Goal: Information Seeking & Learning: Find specific fact

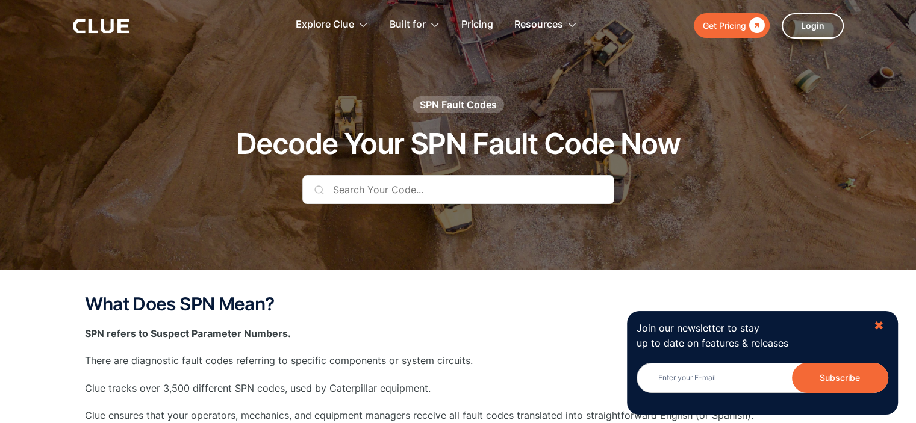
click at [876, 324] on div "✖" at bounding box center [879, 326] width 10 height 15
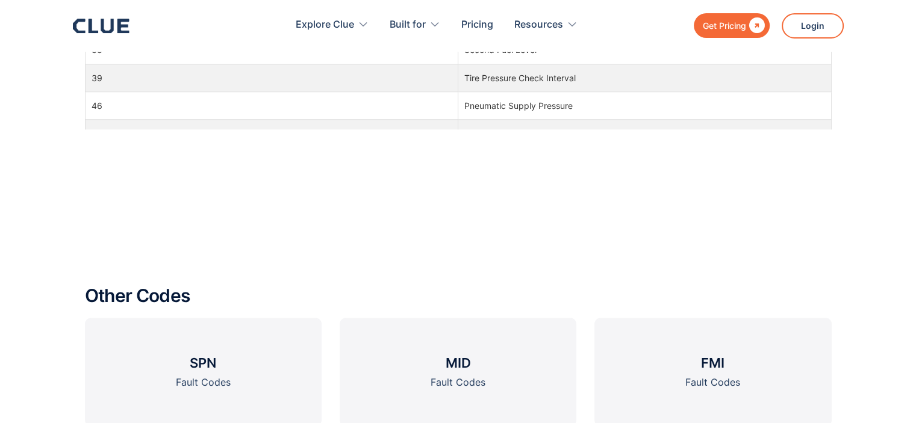
scroll to position [1095, 0]
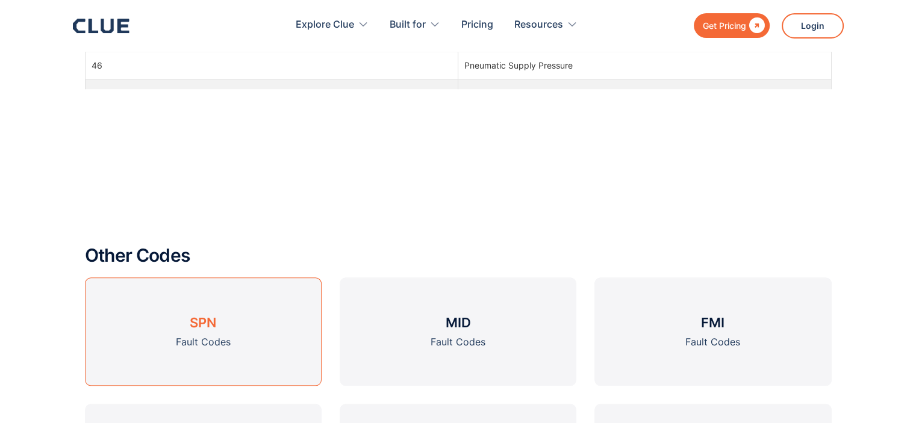
click at [198, 325] on h3 "SPN" at bounding box center [203, 323] width 26 height 18
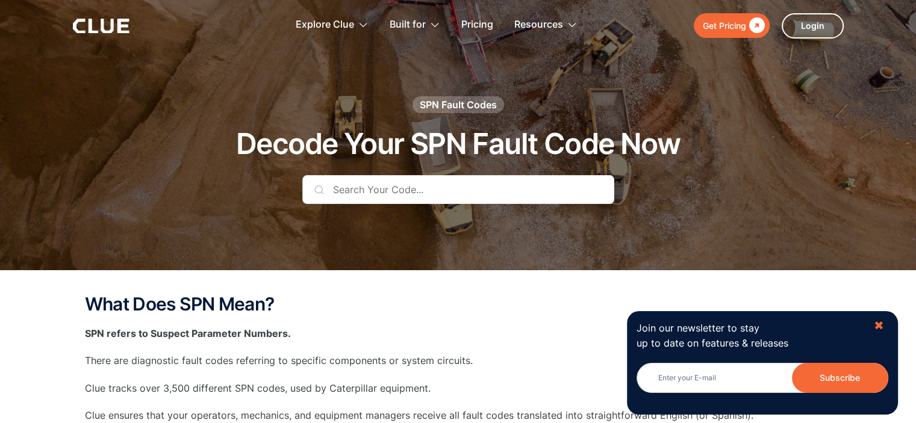
click at [876, 325] on div "✖" at bounding box center [879, 326] width 10 height 15
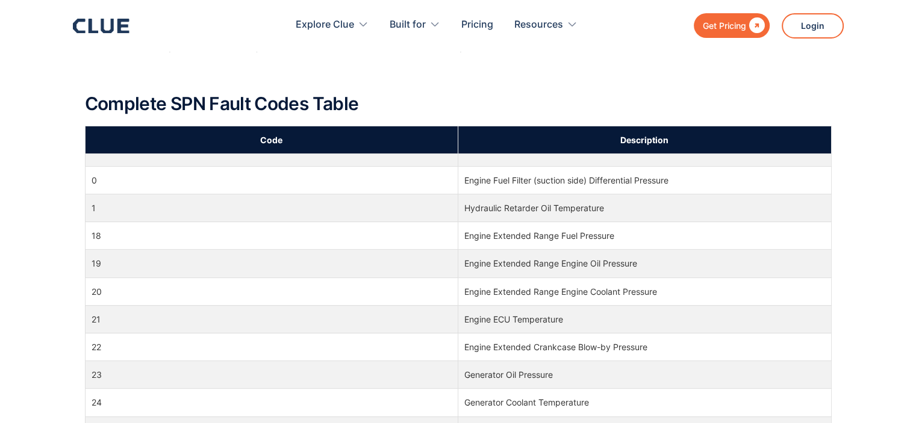
scroll to position [438, 0]
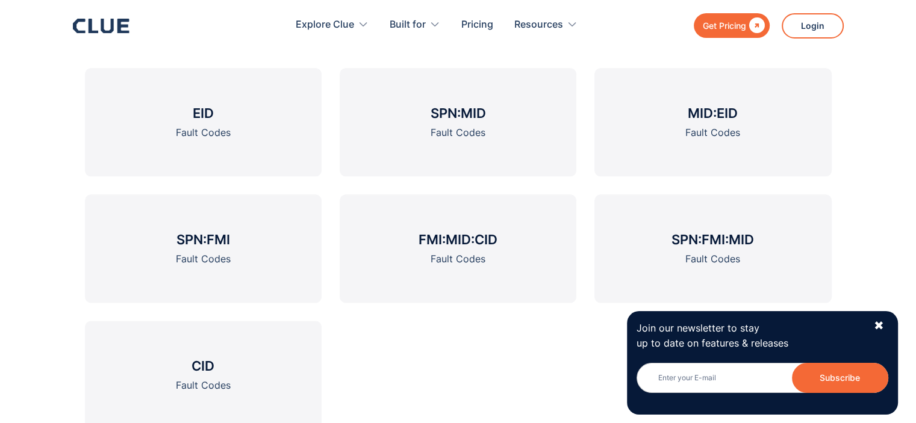
scroll to position [1467, 0]
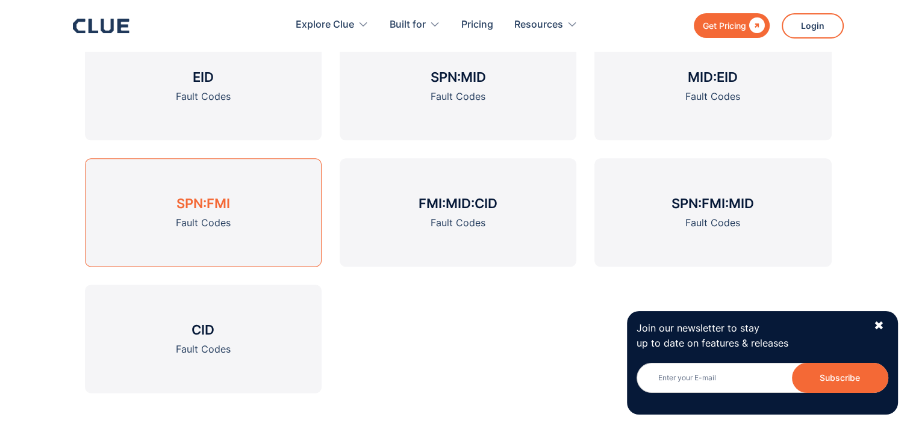
click at [199, 200] on h3 "SPN:FMI" at bounding box center [203, 204] width 54 height 18
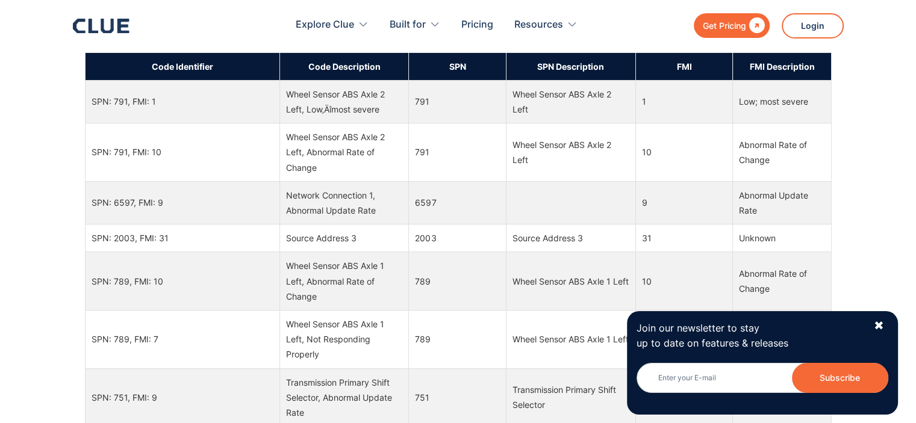
scroll to position [660, 0]
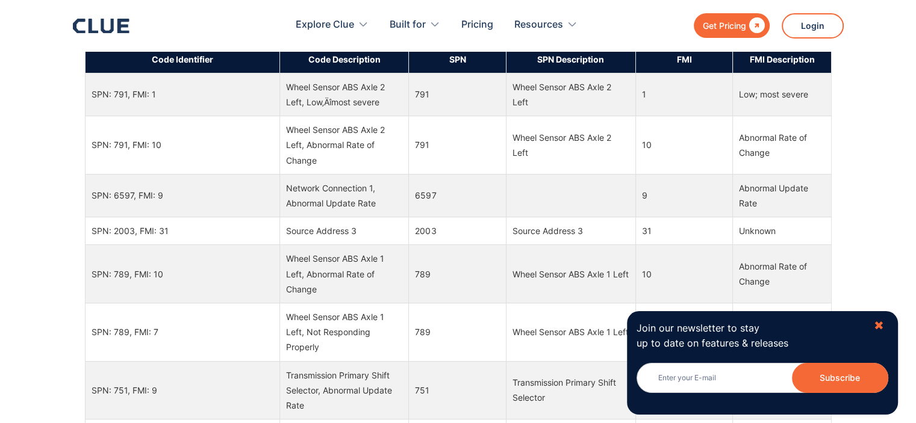
click at [880, 326] on div "✖" at bounding box center [879, 326] width 10 height 15
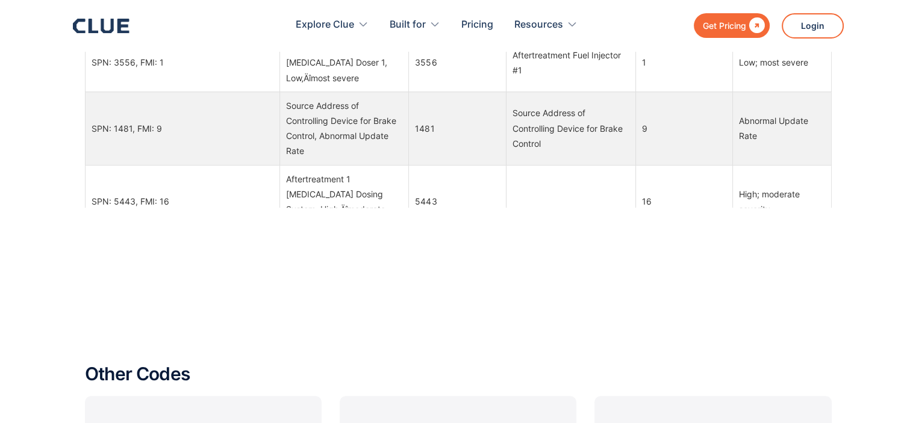
scroll to position [0, 0]
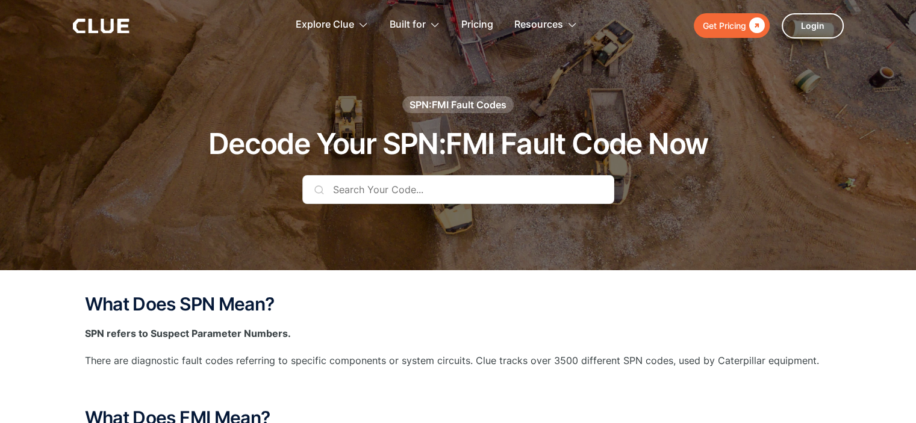
click at [439, 190] on input "text" at bounding box center [458, 189] width 312 height 29
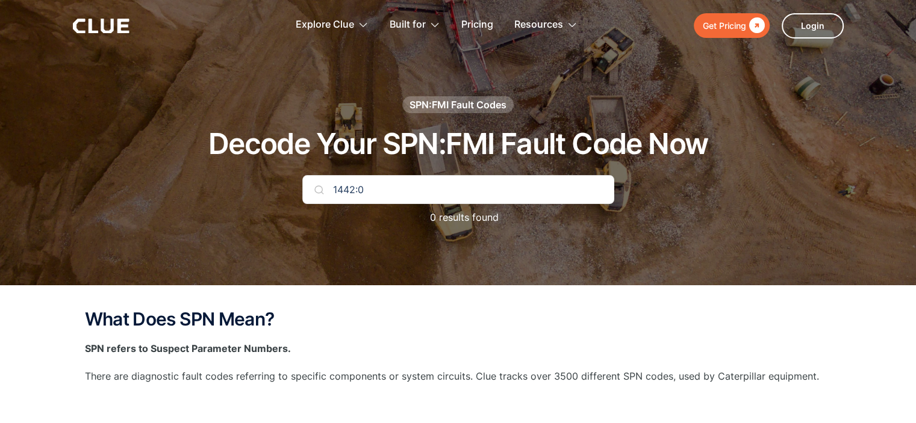
click at [516, 195] on input "1442:0" at bounding box center [458, 189] width 312 height 29
click at [455, 187] on input "SPM1442: FMI 0" at bounding box center [458, 189] width 312 height 29
click at [377, 192] on input "SPM1442: FMI 0" at bounding box center [458, 189] width 312 height 29
type input "SPM1442/ FMI 0"
click at [320, 188] on img at bounding box center [319, 190] width 10 height 10
